Goal: Task Accomplishment & Management: Complete application form

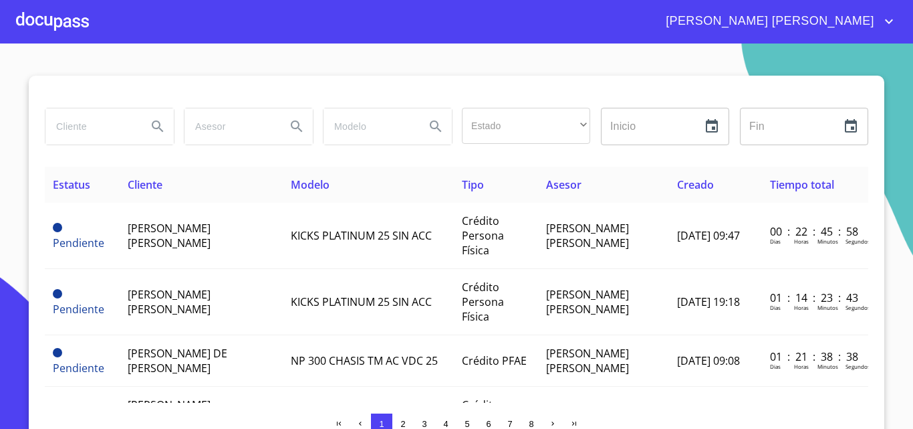
click at [891, 20] on icon "account of current user" at bounding box center [889, 21] width 16 height 16
click at [875, 29] on li "Salir" at bounding box center [875, 28] width 43 height 24
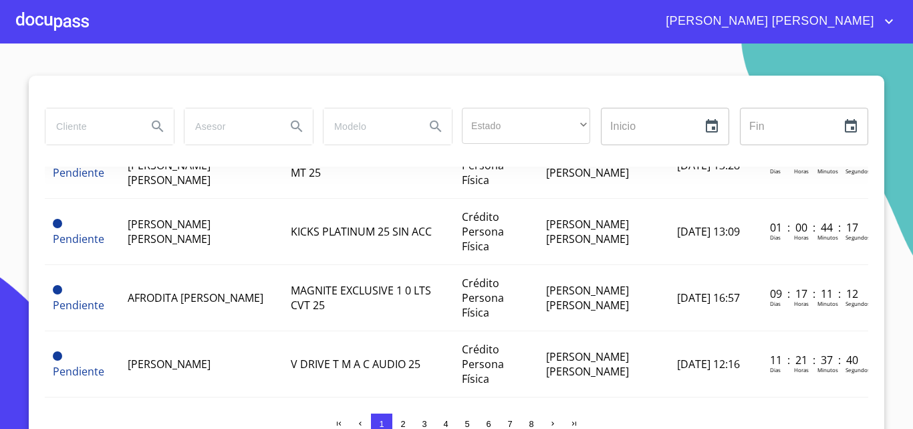
scroll to position [334, 0]
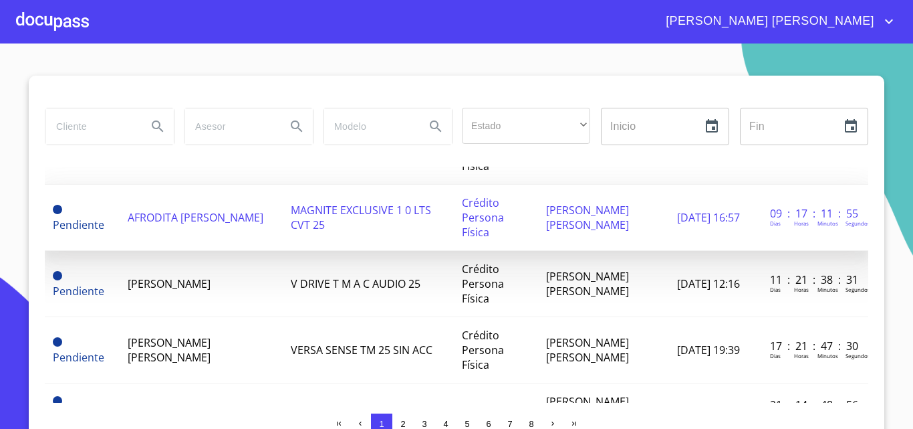
click at [200, 225] on span "AFRODITA [PERSON_NAME]" at bounding box center [196, 217] width 136 height 15
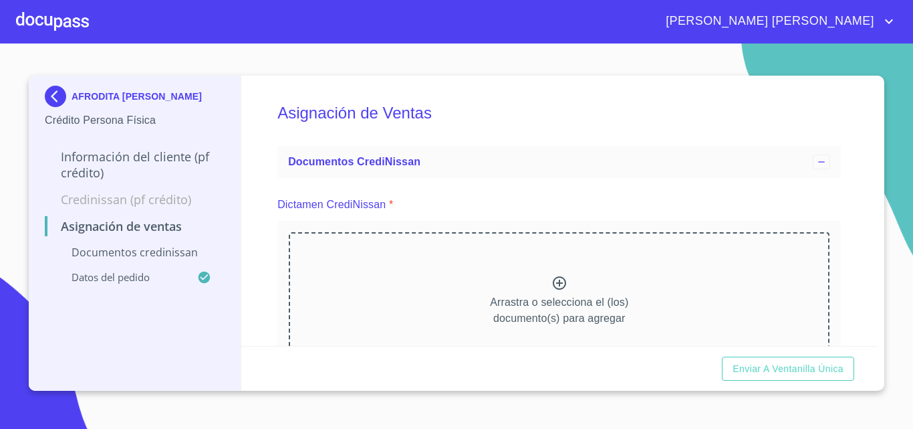
click at [554, 286] on icon at bounding box center [560, 283] width 16 height 16
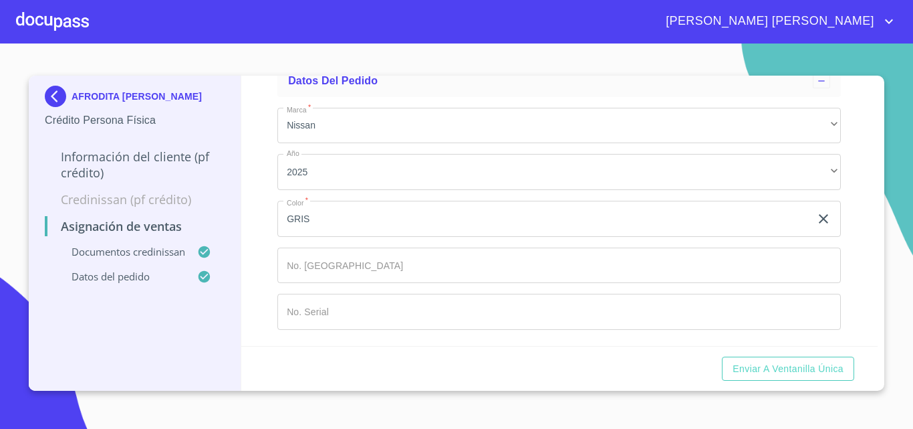
scroll to position [992, 0]
click at [782, 368] on span "Enviar a Ventanilla única" at bounding box center [788, 368] width 111 height 17
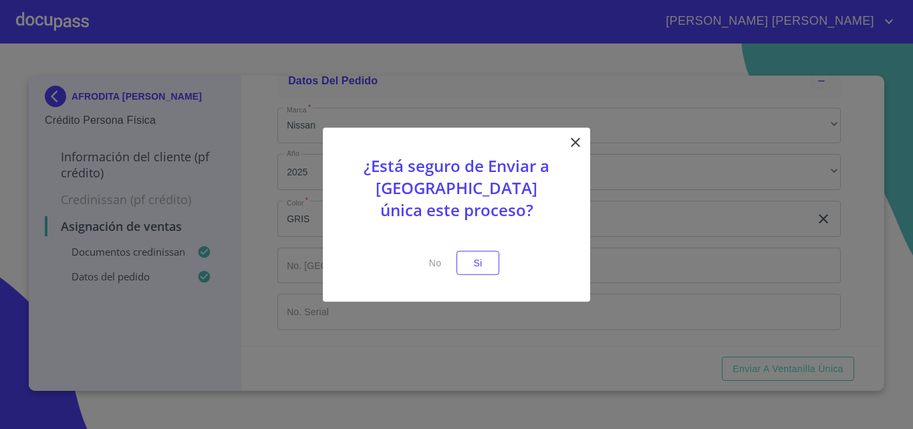
click at [579, 138] on icon at bounding box center [575, 141] width 9 height 9
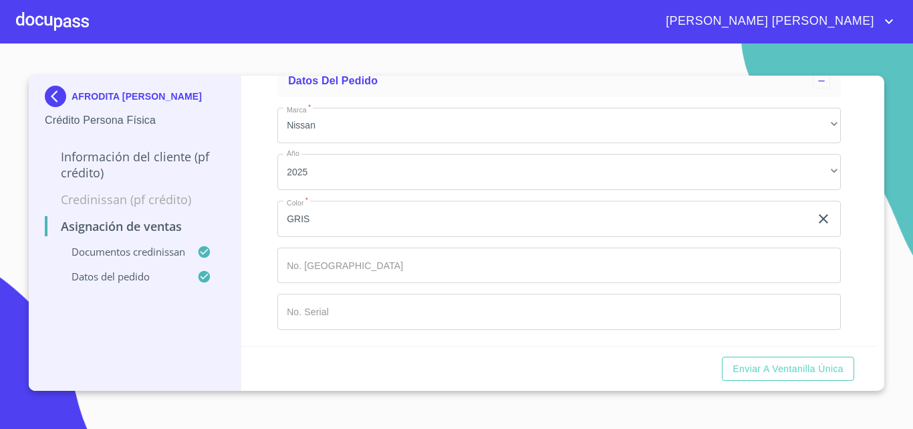
click at [867, 205] on div "Asignación de Ventas Documentos CrediNissan Dictamen CrediNissan * Dictamen Cre…" at bounding box center [559, 211] width 637 height 270
click at [70, 24] on div at bounding box center [52, 21] width 73 height 43
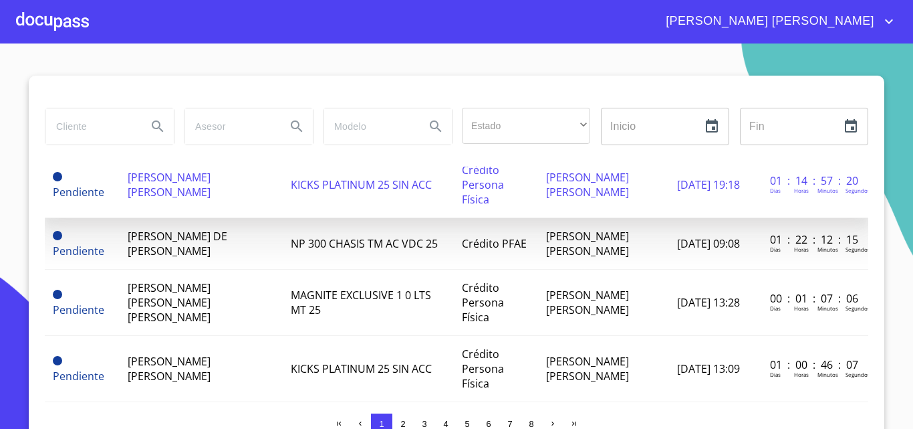
scroll to position [134, 0]
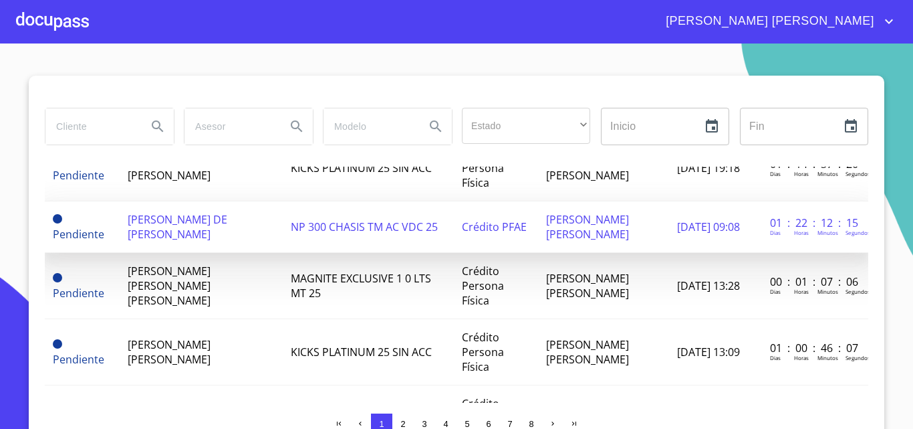
click at [256, 229] on td "[PERSON_NAME] DE [PERSON_NAME]" at bounding box center [201, 226] width 163 height 51
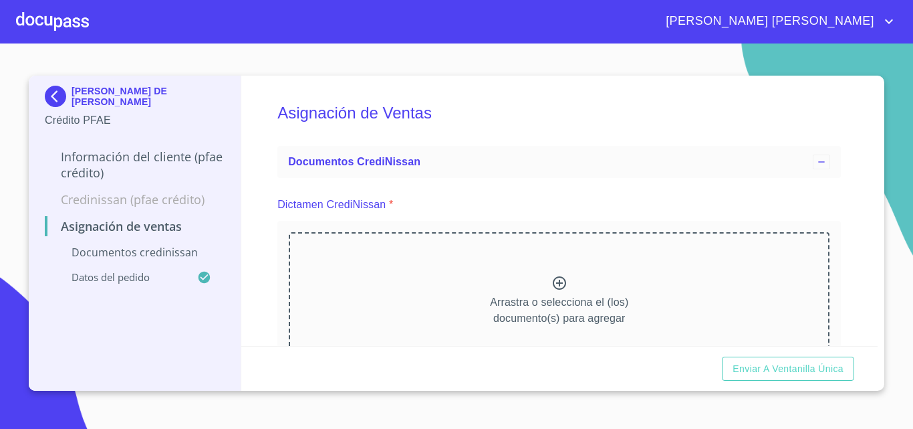
click at [552, 283] on icon at bounding box center [560, 283] width 16 height 16
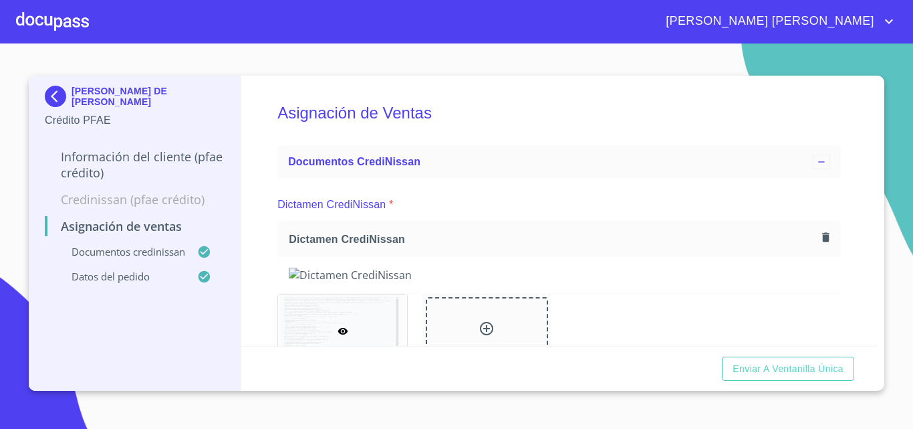
click at [842, 231] on div "Asignación de Ventas Documentos CrediNissan Dictamen CrediNissan * Dictamen Cre…" at bounding box center [559, 211] width 637 height 270
click at [66, 17] on div at bounding box center [52, 21] width 73 height 43
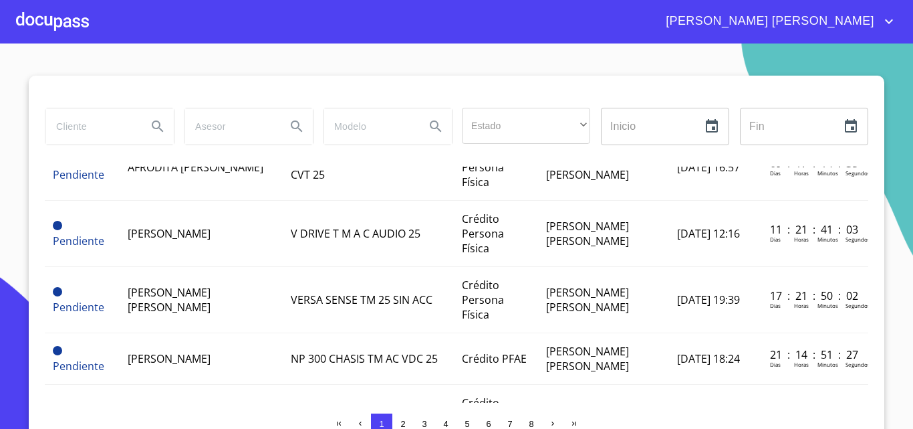
scroll to position [401, 0]
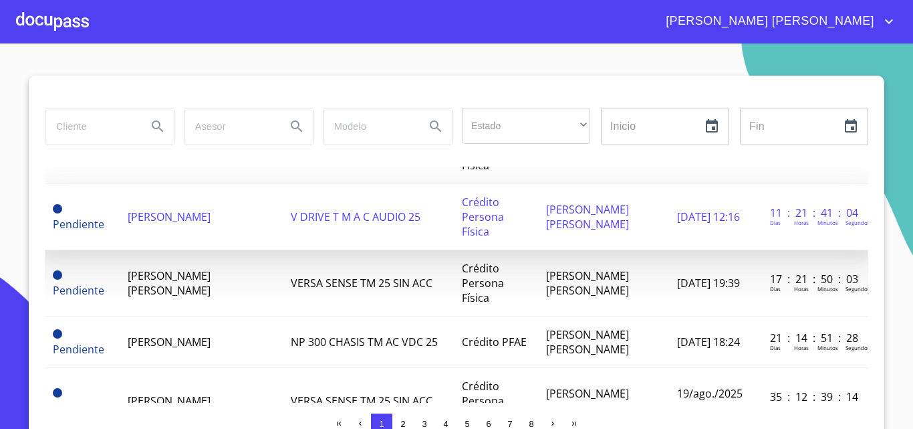
click at [326, 247] on td "V DRIVE T M A C AUDIO 25" at bounding box center [368, 217] width 171 height 66
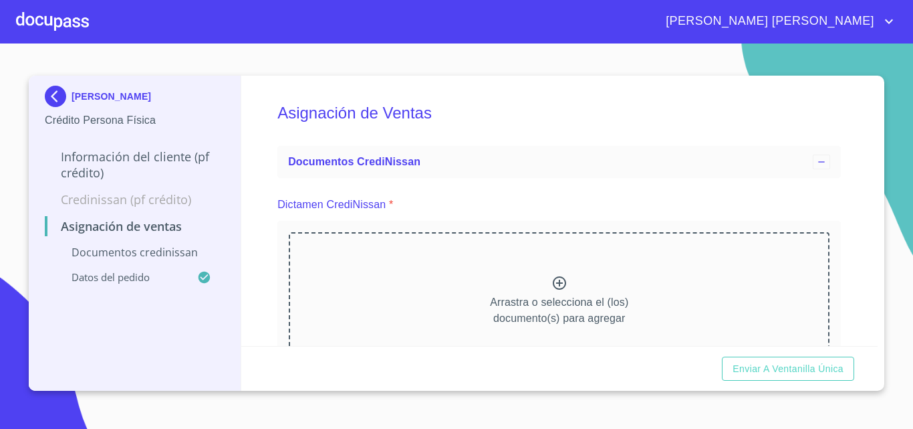
click at [553, 278] on icon at bounding box center [559, 282] width 13 height 13
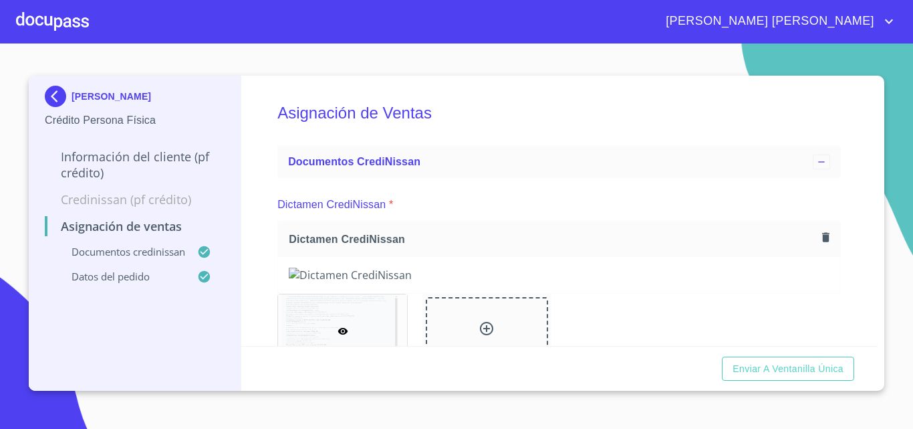
click at [66, 19] on div at bounding box center [52, 21] width 73 height 43
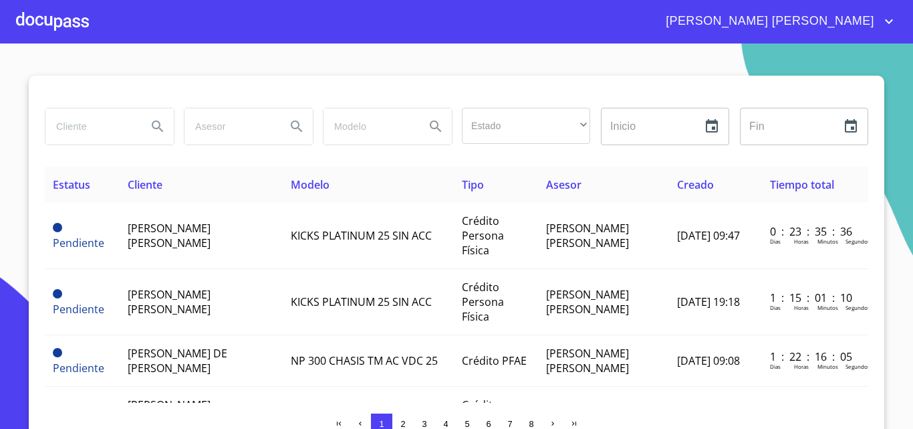
click at [81, 124] on input "search" at bounding box center [90, 126] width 91 height 36
type input "[PERSON_NAME]"
click at [152, 118] on icon "Search" at bounding box center [158, 126] width 16 height 16
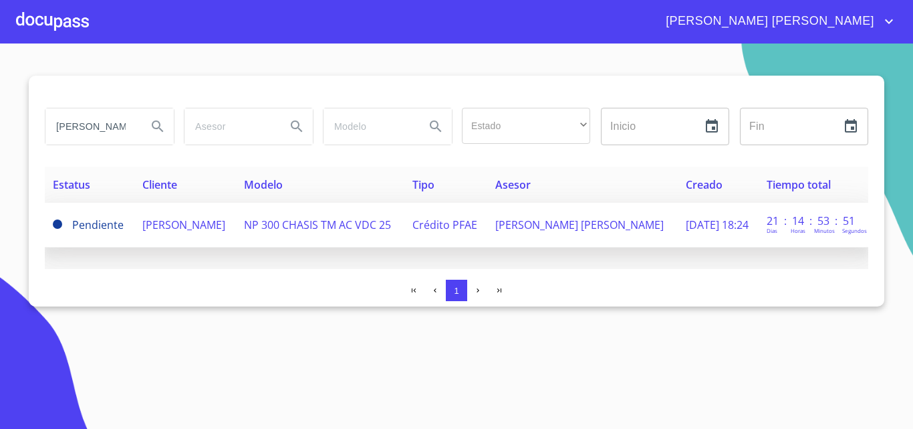
click at [193, 217] on span "[PERSON_NAME]" at bounding box center [183, 224] width 83 height 15
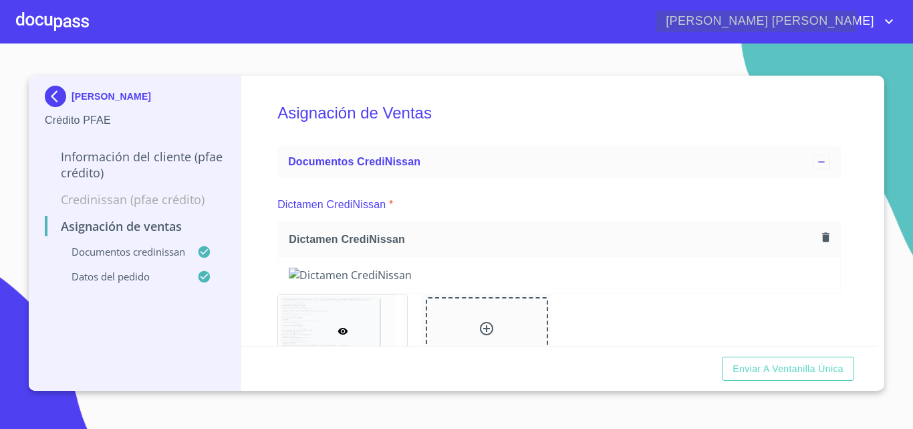
click at [895, 18] on icon "account of current user" at bounding box center [889, 21] width 16 height 16
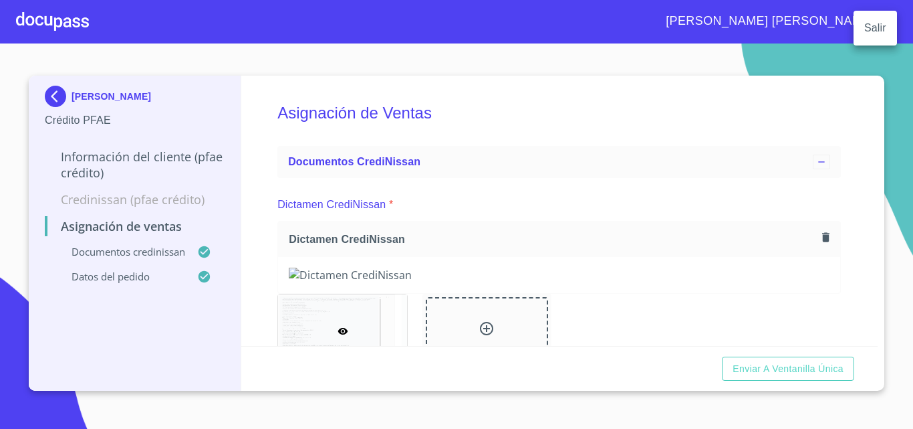
click at [876, 25] on li "Salir" at bounding box center [875, 28] width 43 height 24
